Goal: Task Accomplishment & Management: Complete application form

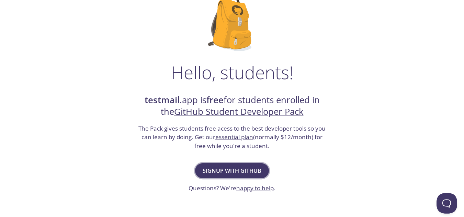
click at [262, 169] on button "Signup with GitHub" at bounding box center [232, 170] width 74 height 15
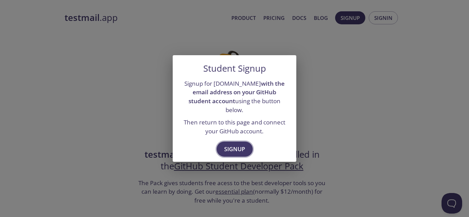
click at [237, 145] on span "Signup" at bounding box center [234, 150] width 21 height 10
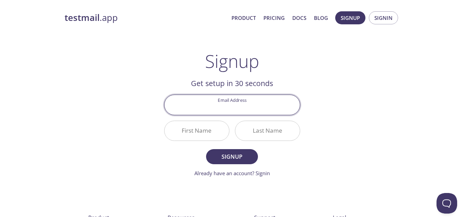
paste input "[EMAIL_ADDRESS][DOMAIN_NAME]"
type input "[EMAIL_ADDRESS][DOMAIN_NAME]"
click at [182, 122] on input "First Name" at bounding box center [196, 131] width 65 height 20
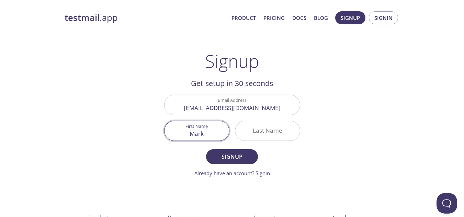
type input "Mark"
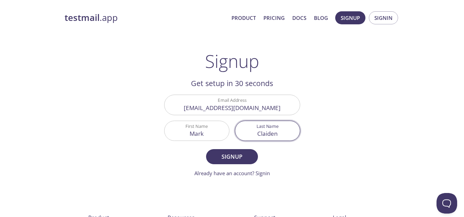
type input "Claiden"
click at [206, 149] on button "Signup" at bounding box center [232, 156] width 52 height 15
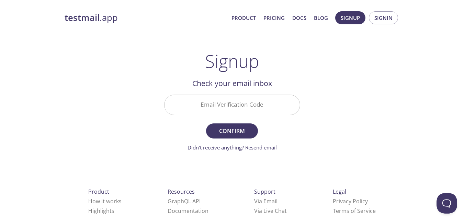
drag, startPoint x: 242, startPoint y: 118, endPoint x: 246, endPoint y: 109, distance: 9.7
click at [246, 109] on div "Email Verification Code" at bounding box center [231, 105] width 141 height 26
click at [246, 109] on input "Email Verification Code" at bounding box center [231, 105] width 135 height 20
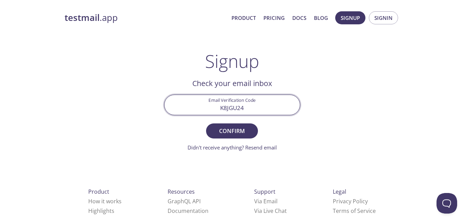
type input "K8JGU24"
click at [206, 124] on button "Confirm" at bounding box center [232, 131] width 52 height 15
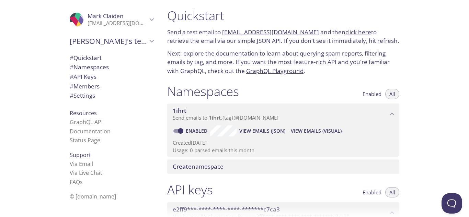
scroll to position [4, 0]
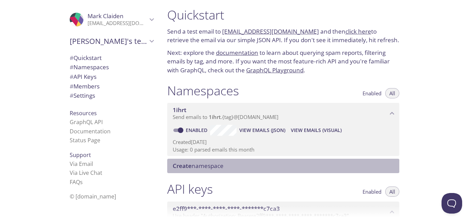
click at [220, 167] on span "Create namespace" at bounding box center [198, 166] width 51 height 8
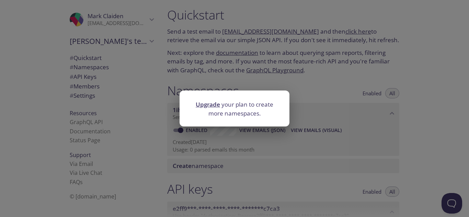
click at [245, 62] on div "Upgrade your plan to create more namespaces." at bounding box center [234, 108] width 469 height 217
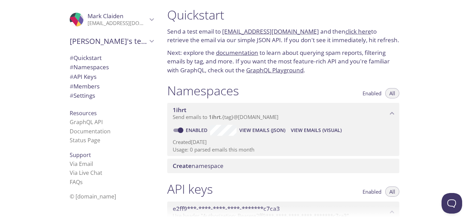
click at [219, 116] on span "1ihrt" at bounding box center [215, 117] width 12 height 7
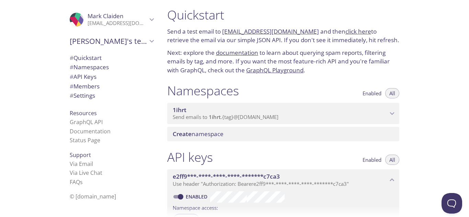
click at [368, 118] on p "Send emails to 1ihrt . {tag} @inbox.testmail.app" at bounding box center [280, 117] width 215 height 7
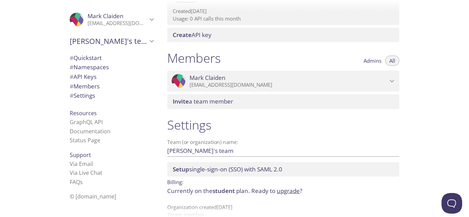
scroll to position [271, 0]
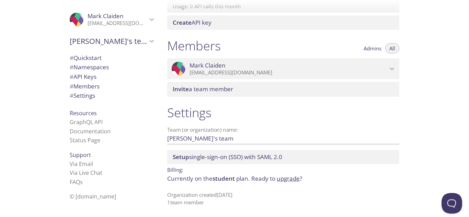
click at [97, 66] on span "# Namespaces" at bounding box center [89, 67] width 39 height 8
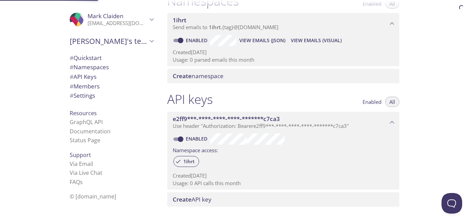
scroll to position [87, 0]
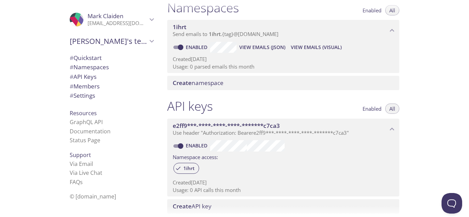
click at [80, 96] on span "# Settings" at bounding box center [82, 96] width 25 height 8
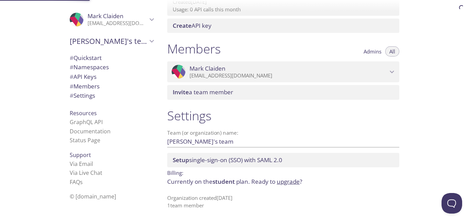
scroll to position [271, 0]
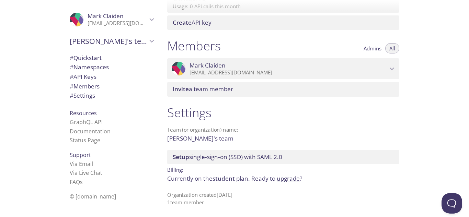
click at [84, 68] on span "# Namespaces" at bounding box center [89, 67] width 39 height 8
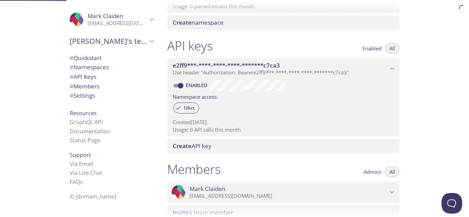
scroll to position [87, 0]
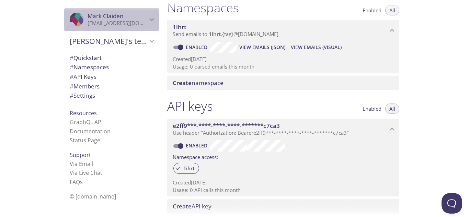
click at [110, 21] on p "[EMAIL_ADDRESS][DOMAIN_NAME]" at bounding box center [118, 23] width 60 height 7
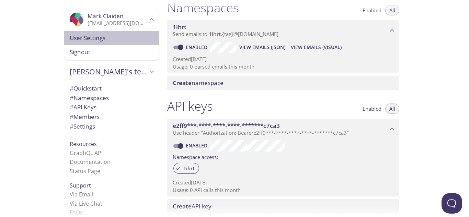
click at [101, 44] on div "User Settings" at bounding box center [111, 38] width 95 height 14
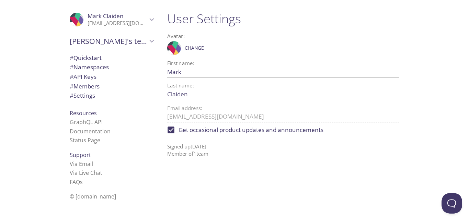
click at [90, 129] on link "Documentation" at bounding box center [90, 132] width 41 height 8
click at [90, 60] on span "# Quickstart" at bounding box center [86, 58] width 32 height 8
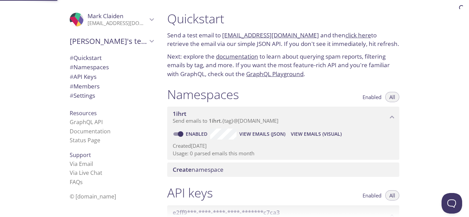
scroll to position [11, 0]
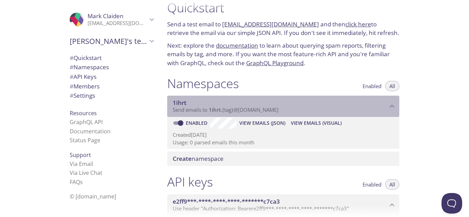
drag, startPoint x: 234, startPoint y: 110, endPoint x: 264, endPoint y: 112, distance: 29.9
click at [264, 112] on span "Send emails to 1ihrt . {tag} @inbox.testmail.app" at bounding box center [226, 109] width 106 height 7
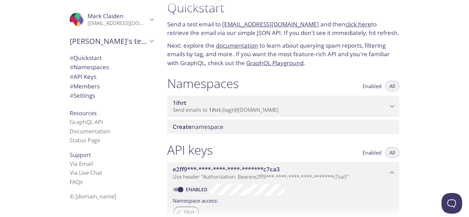
click at [264, 111] on span "Send emails to 1ihrt . {tag} @inbox.testmail.app" at bounding box center [226, 109] width 106 height 7
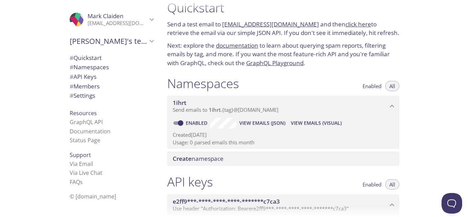
click at [242, 71] on div "Quickstart Send a test email to 1ihrt.test@inbox.testmail.app and then click he…" at bounding box center [283, 34] width 243 height 76
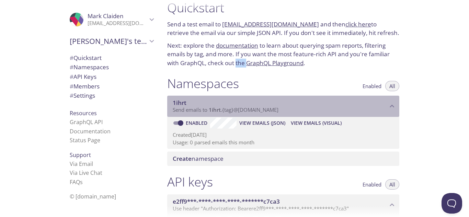
drag, startPoint x: 238, startPoint y: 110, endPoint x: 273, endPoint y: 115, distance: 35.0
click at [273, 115] on div "1ihrt Send emails to 1ihrt . {tag} @inbox.testmail.app" at bounding box center [283, 106] width 232 height 21
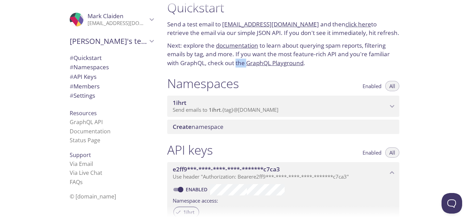
drag, startPoint x: 273, startPoint y: 115, endPoint x: 300, endPoint y: 116, distance: 27.2
click at [300, 116] on div "1ihrt Send emails to 1ihrt . {tag} @inbox.testmail.app" at bounding box center [283, 106] width 232 height 21
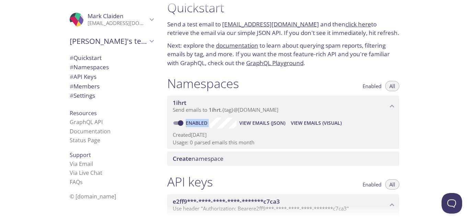
drag, startPoint x: 403, startPoint y: 117, endPoint x: 255, endPoint y: 101, distance: 148.5
click at [255, 101] on div "Namespaces Enabled All 1ihrt Send emails to 1ihrt . {tag} @inbox.testmail.app E…" at bounding box center [283, 121] width 243 height 99
click at [313, 124] on span "View Emails (Visual)" at bounding box center [316, 123] width 51 height 8
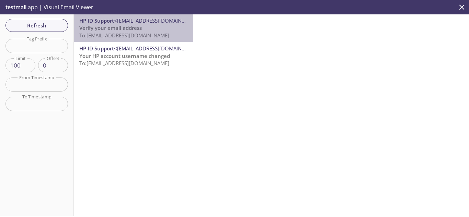
click at [149, 26] on p "Verify your email address To: 1ihrt.mark@inbox.testmail.app" at bounding box center [133, 31] width 108 height 15
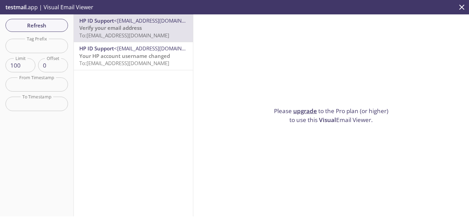
click at [146, 55] on span "Your HP account username changed" at bounding box center [124, 56] width 91 height 7
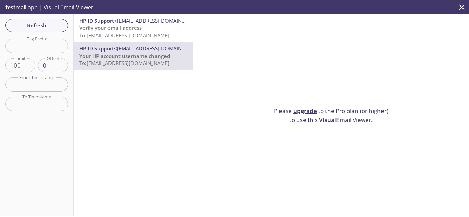
click at [146, 37] on span "To: 1ihrt.mark@inbox.testmail.app" at bounding box center [124, 35] width 90 height 7
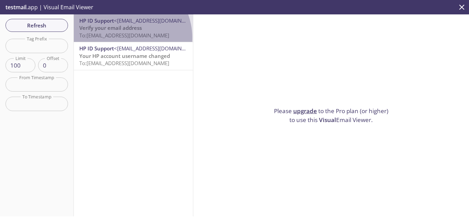
click at [126, 37] on span "To: 1ihrt.mark@inbox.testmail.app" at bounding box center [124, 35] width 90 height 7
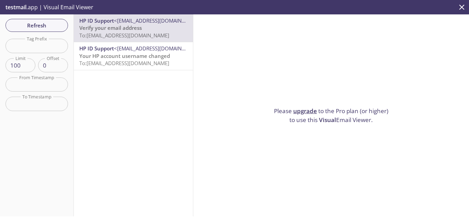
click at [466, 7] on icon "close" at bounding box center [461, 7] width 9 height 9
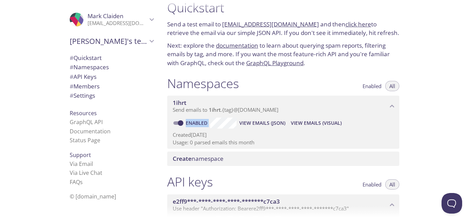
click at [249, 124] on span "View Emails (JSON)" at bounding box center [262, 123] width 46 height 8
